Goal: Task Accomplishment & Management: Use online tool/utility

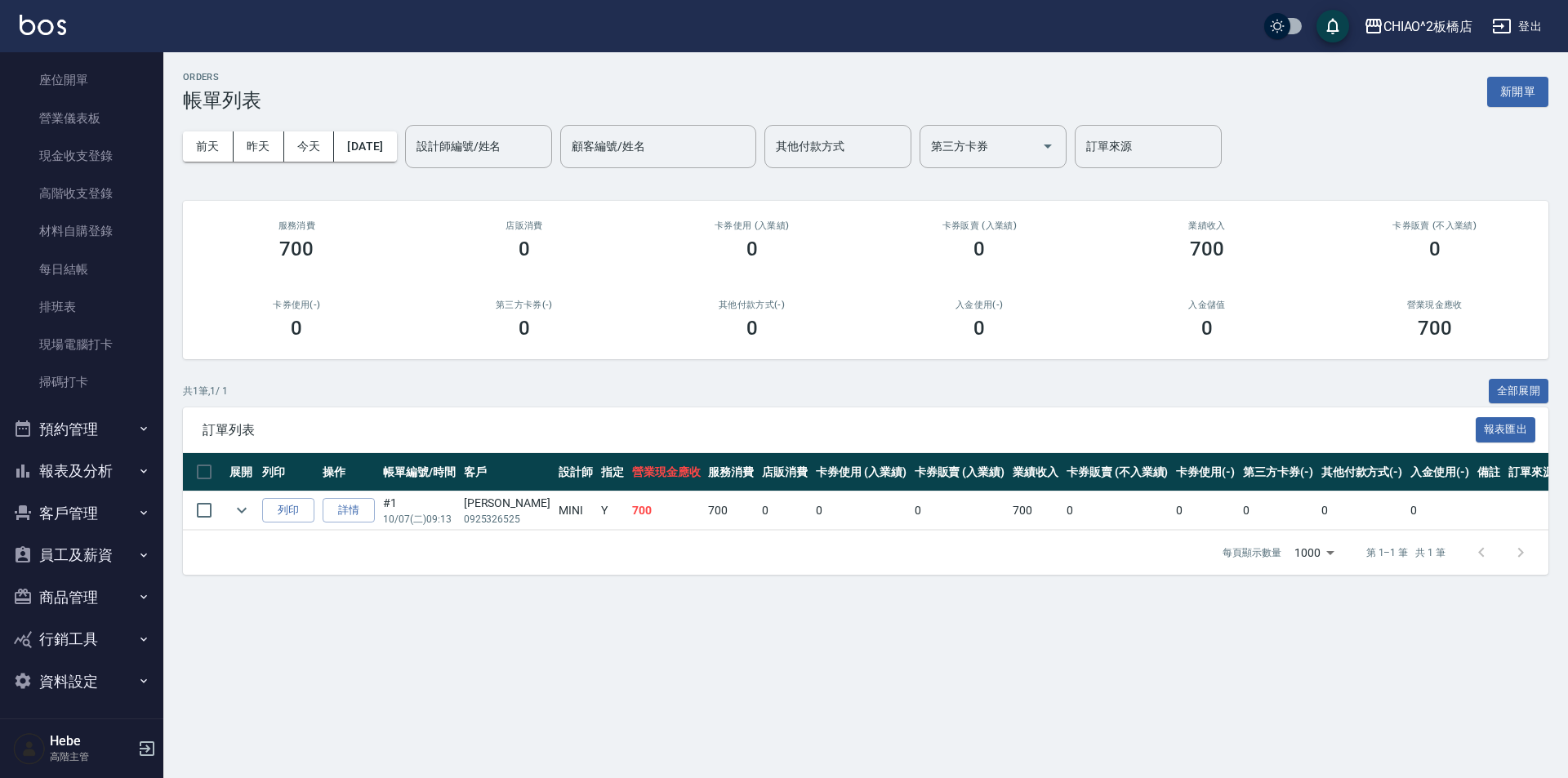
scroll to position [163, 0]
click at [141, 427] on icon "button" at bounding box center [144, 425] width 6 height 4
click at [125, 591] on button "報表及分析" at bounding box center [81, 595] width 150 height 42
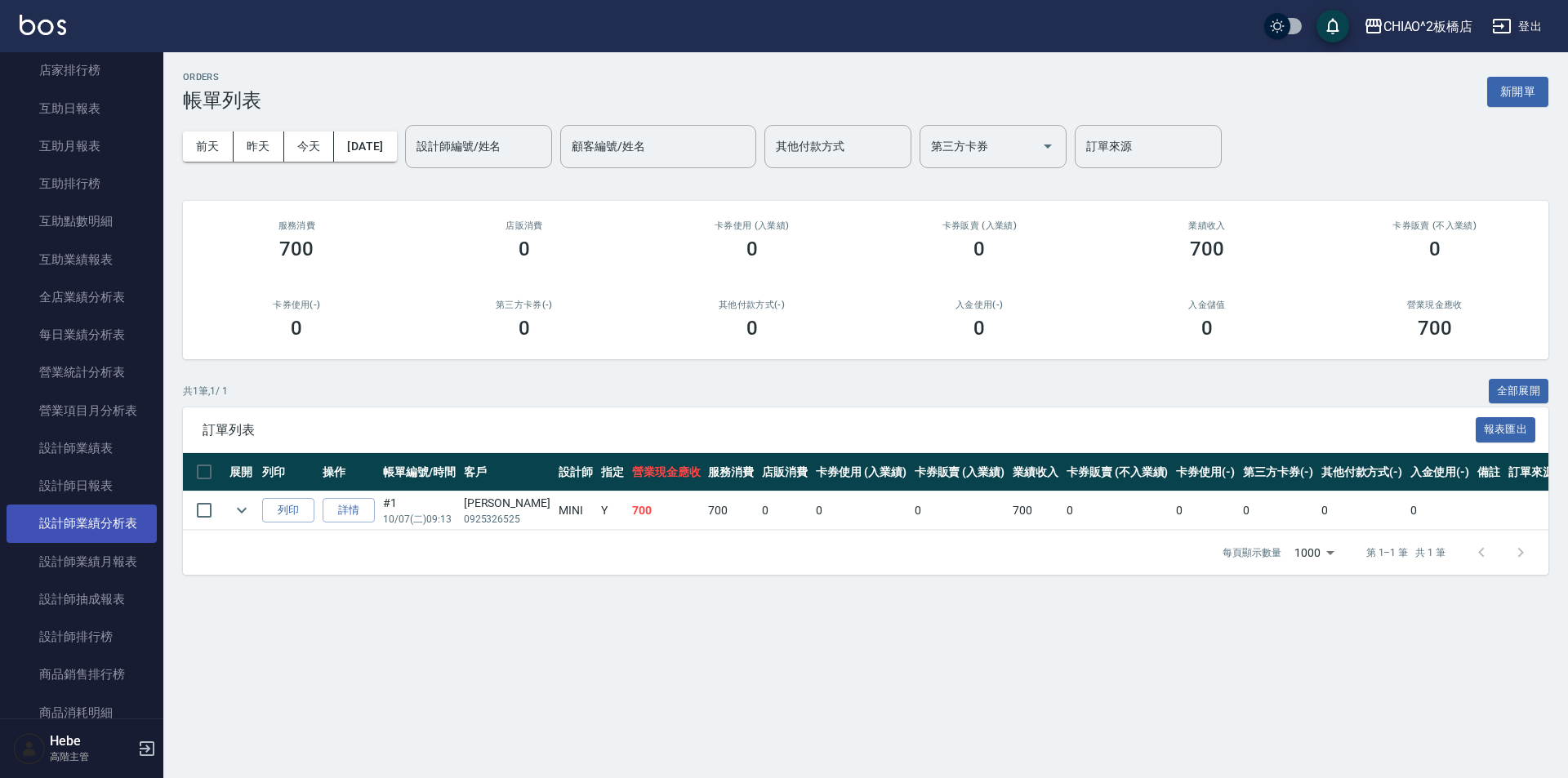
scroll to position [898, 0]
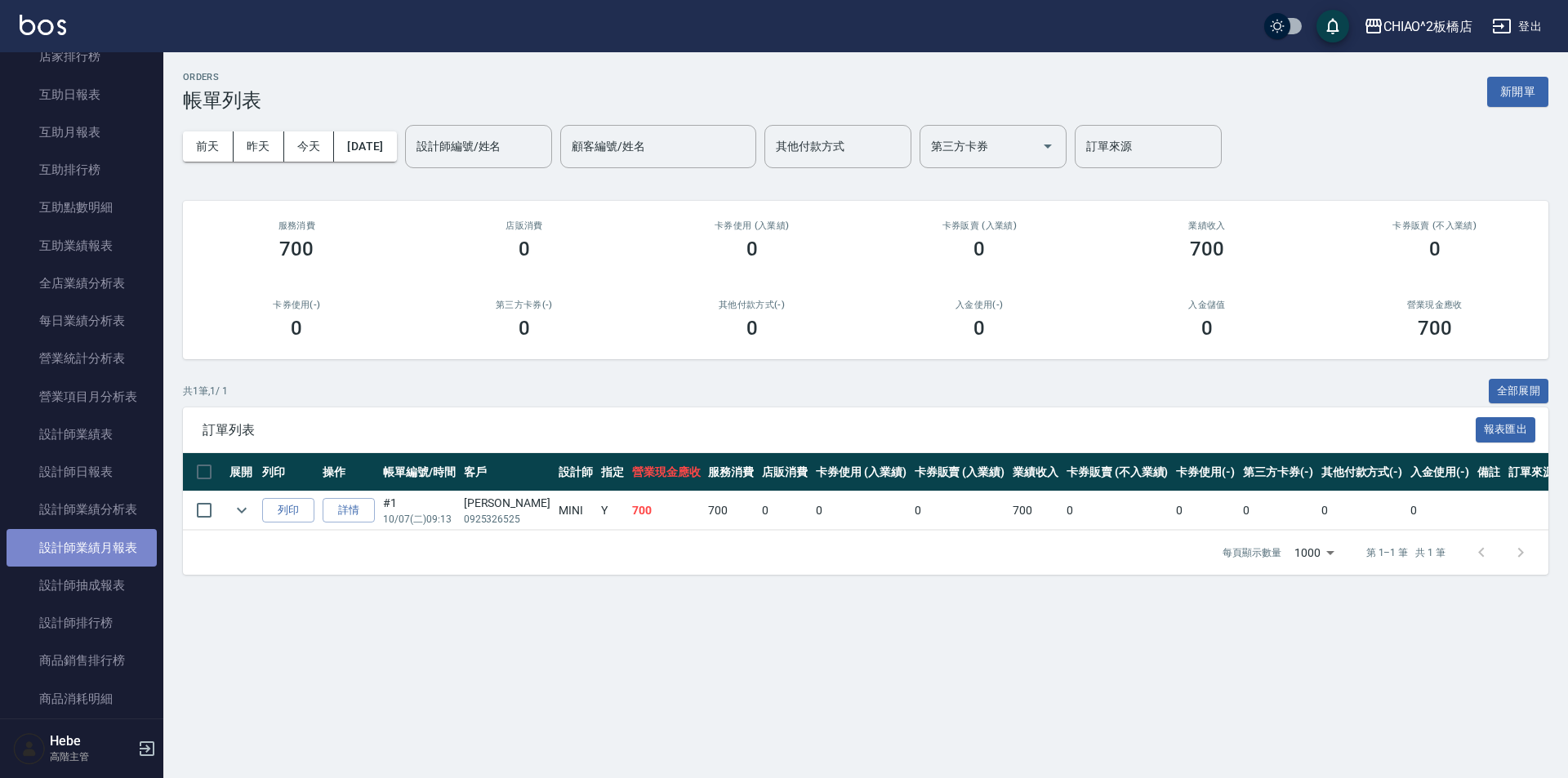
click at [113, 551] on link "設計師業績月報表" at bounding box center [81, 548] width 150 height 38
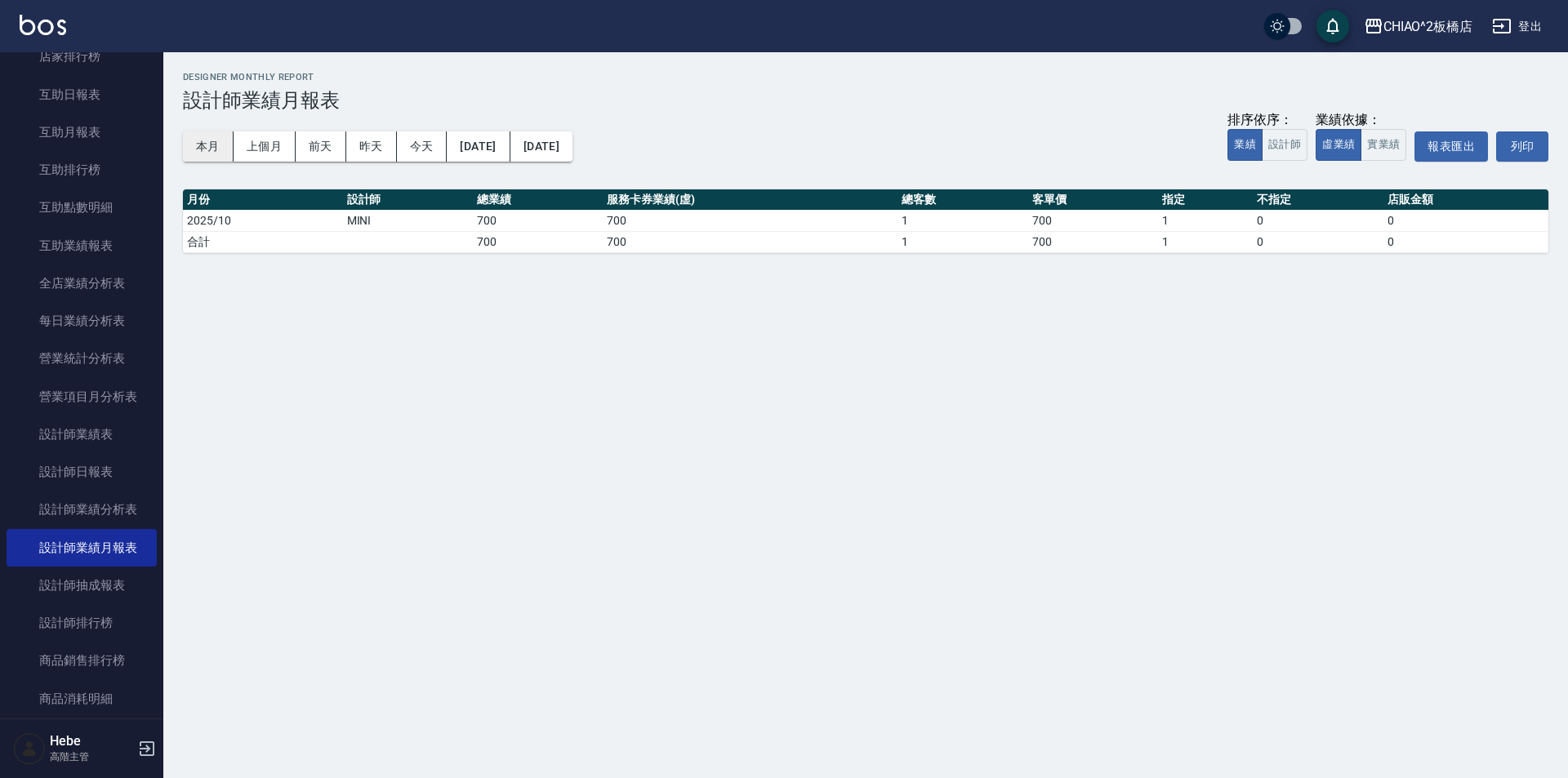
click at [213, 145] on button "本月" at bounding box center [208, 146] width 51 height 30
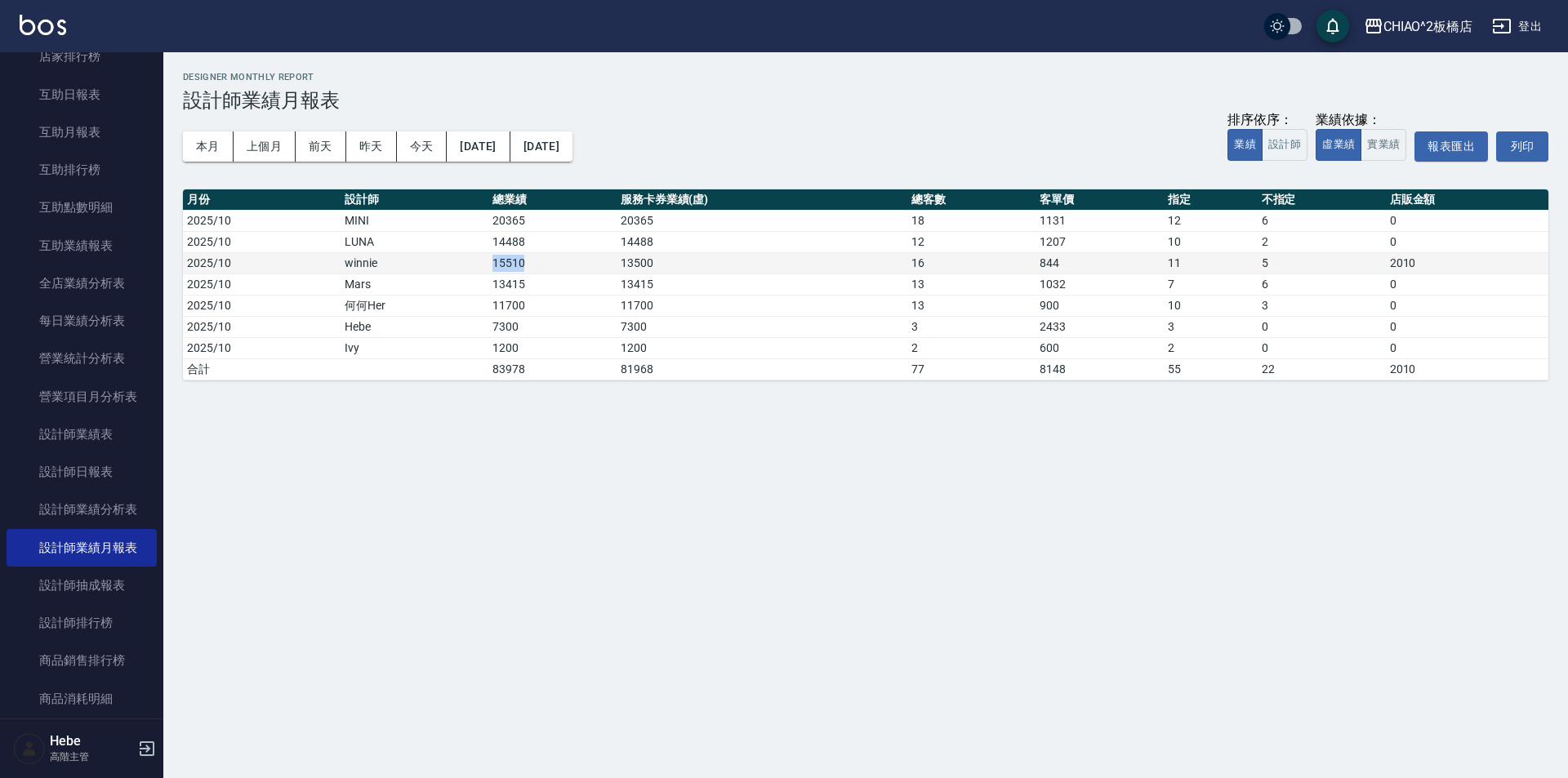
drag, startPoint x: 526, startPoint y: 259, endPoint x: 443, endPoint y: 268, distance: 83.5
click at [443, 268] on tr "2025/10 winnie 15510 13500 16 844 [DATE]" at bounding box center [865, 262] width 1365 height 21
drag, startPoint x: 474, startPoint y: 308, endPoint x: 590, endPoint y: 308, distance: 116.0
click at [590, 308] on tr "2025/10 何何Her 11700 11700 13 900 10 3 0" at bounding box center [865, 305] width 1365 height 21
click at [582, 340] on td "1200" at bounding box center [552, 347] width 128 height 21
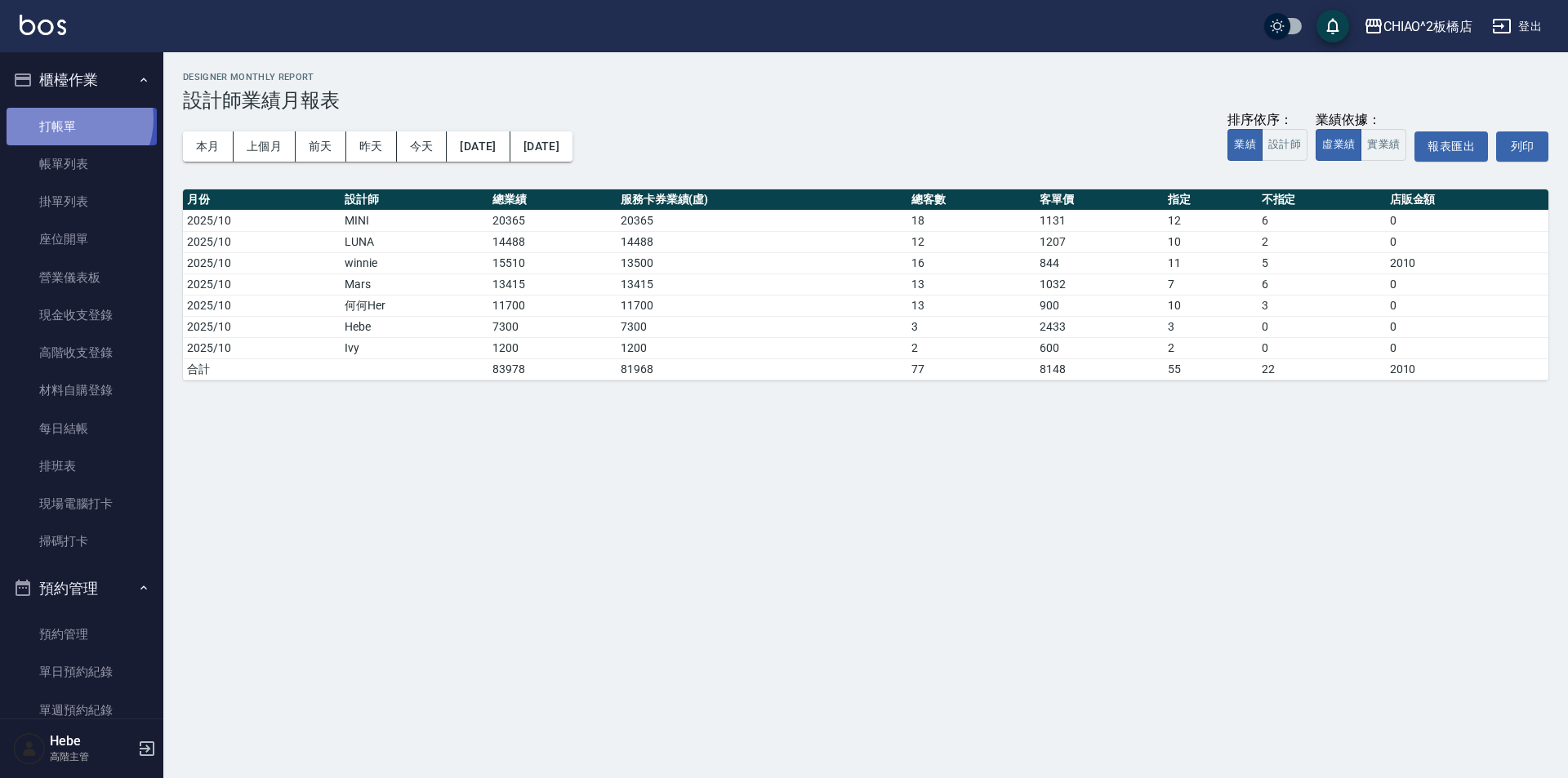
click at [69, 119] on link "打帳單" at bounding box center [81, 126] width 150 height 38
